Goal: Information Seeking & Learning: Learn about a topic

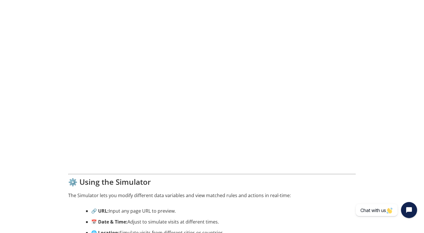
scroll to position [325, 0]
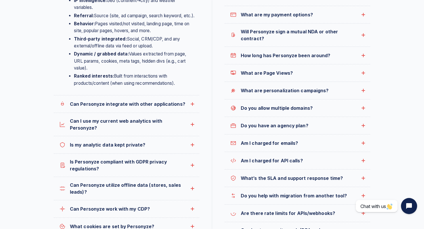
scroll to position [300, 0]
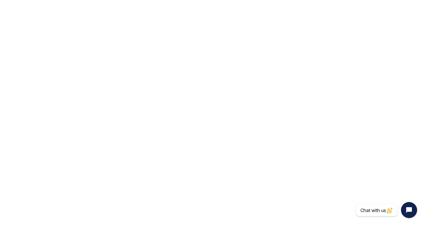
scroll to position [1518, 0]
